Goal: Check status: Check status

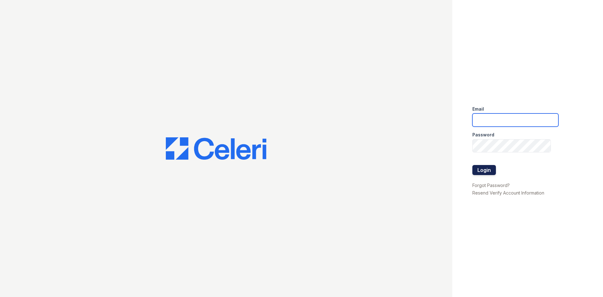
type input "[DOMAIN_NAME][EMAIL_ADDRESS][DOMAIN_NAME]"
click at [493, 173] on button "Login" at bounding box center [484, 170] width 24 height 10
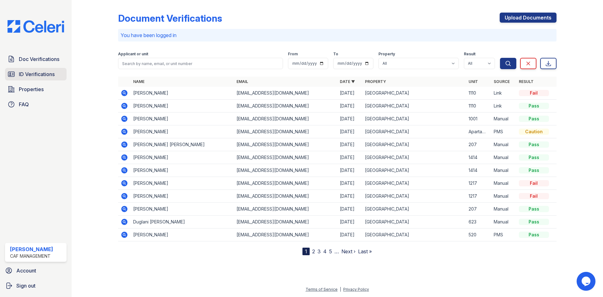
click at [32, 73] on span "ID Verifications" at bounding box center [37, 74] width 36 height 8
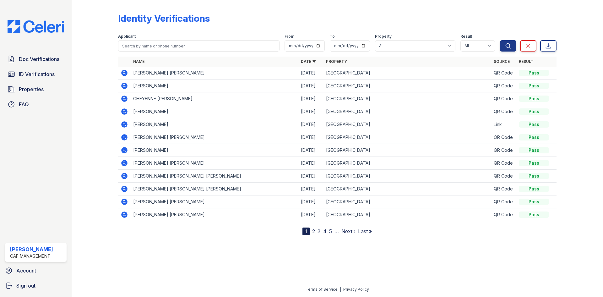
click at [126, 125] on icon at bounding box center [124, 124] width 6 height 6
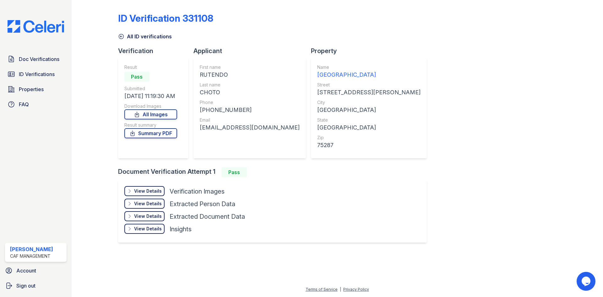
drag, startPoint x: 123, startPoint y: 37, endPoint x: 108, endPoint y: 42, distance: 15.4
click at [123, 37] on icon at bounding box center [121, 36] width 6 height 6
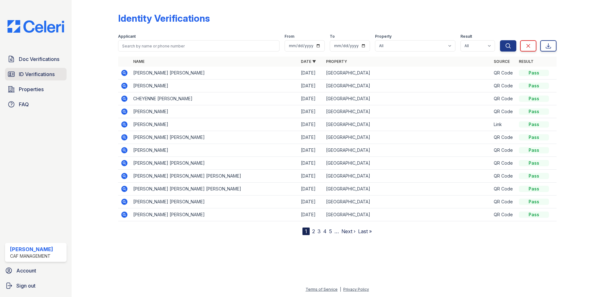
click at [34, 76] on span "ID Verifications" at bounding box center [37, 74] width 36 height 8
click at [315, 232] on link "2" at bounding box center [313, 231] width 3 height 6
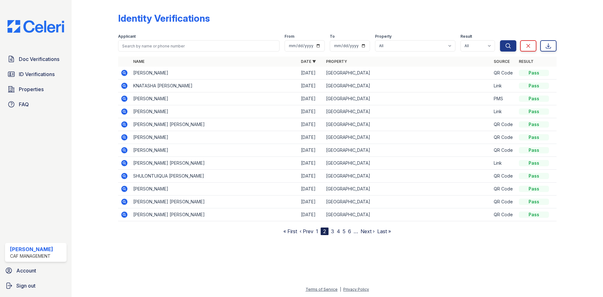
click at [123, 97] on icon at bounding box center [124, 99] width 6 height 6
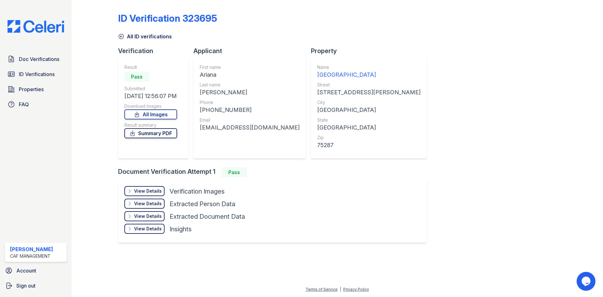
click at [146, 133] on link "Summary PDF" at bounding box center [150, 133] width 53 height 10
click at [27, 63] on span "Doc Verifications" at bounding box center [39, 59] width 41 height 8
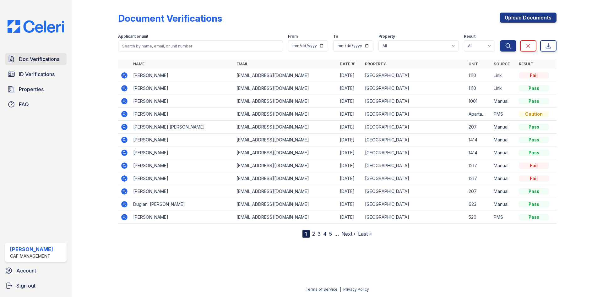
click at [35, 61] on span "Doc Verifications" at bounding box center [39, 59] width 41 height 8
click at [123, 115] on icon at bounding box center [124, 114] width 6 height 6
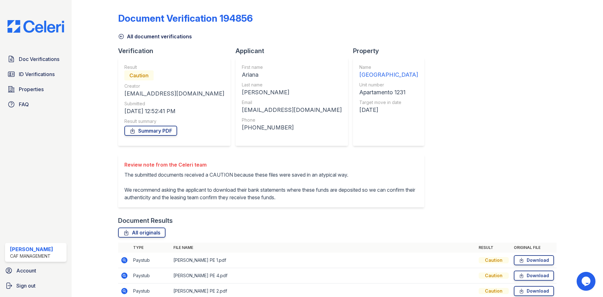
drag, startPoint x: 133, startPoint y: 36, endPoint x: 132, endPoint y: 3, distance: 33.0
click at [133, 36] on link "All document verifications" at bounding box center [155, 37] width 74 height 8
